Goal: Use online tool/utility: Utilize a website feature to perform a specific function

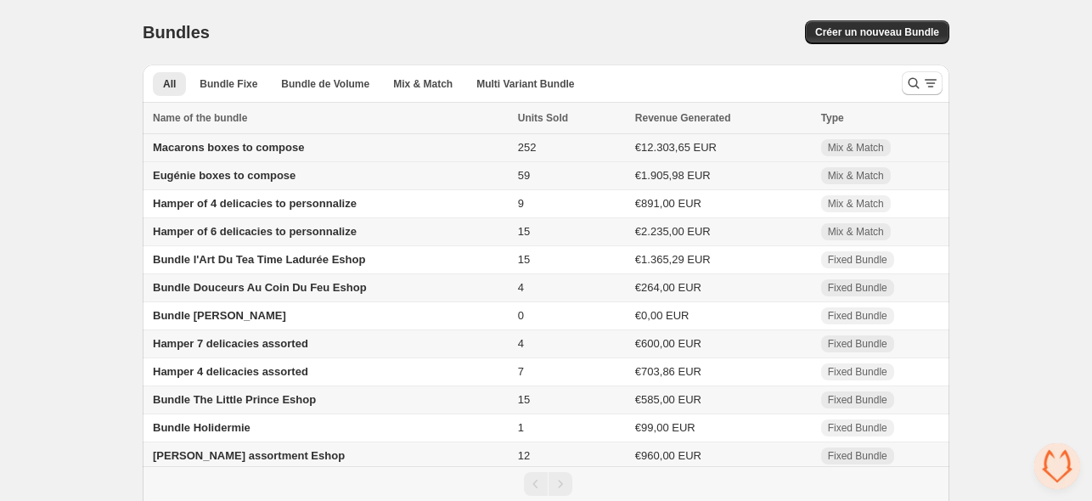
click at [269, 153] on span "Macarons boxes to compose" at bounding box center [228, 147] width 151 height 13
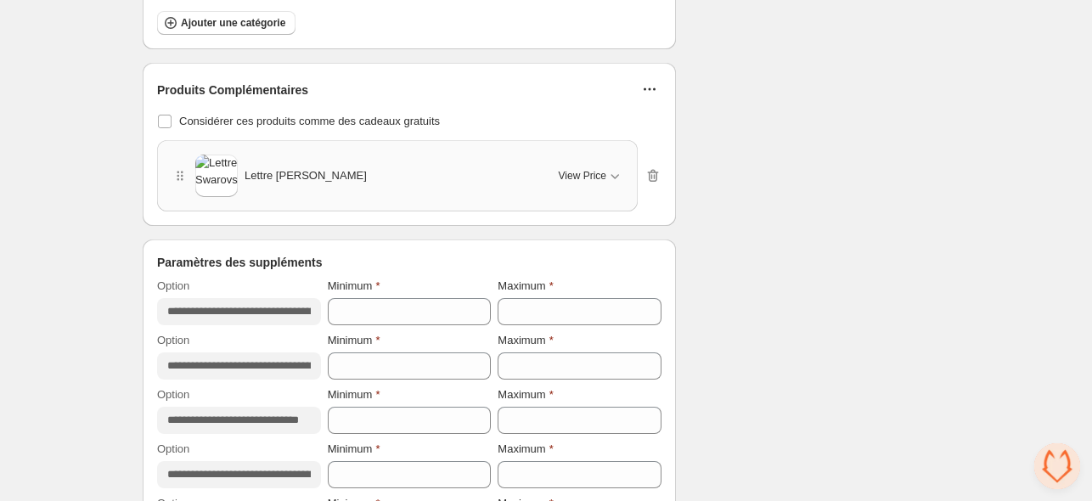
scroll to position [3565, 0]
